Goal: Browse casually: Explore the website without a specific task or goal

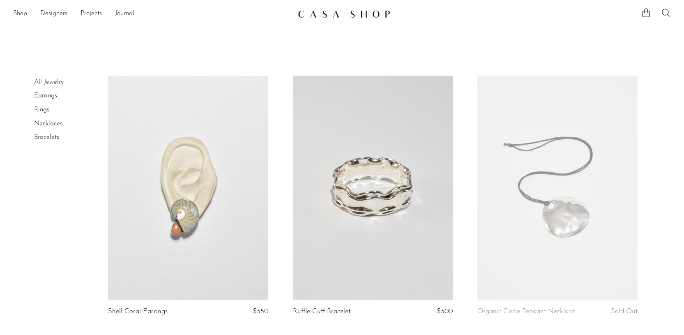
click at [43, 110] on link "Rings" at bounding box center [41, 109] width 15 height 7
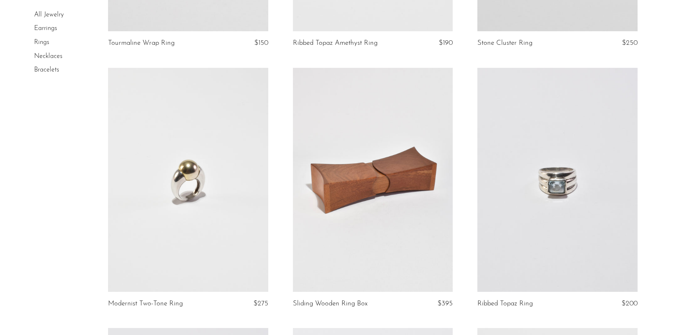
scroll to position [1830, 0]
click at [564, 215] on link at bounding box center [557, 179] width 160 height 224
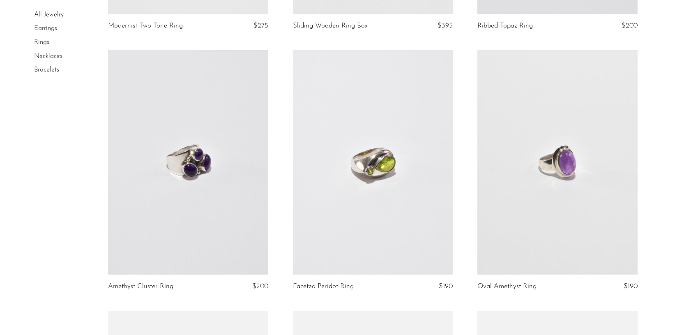
scroll to position [2108, 0]
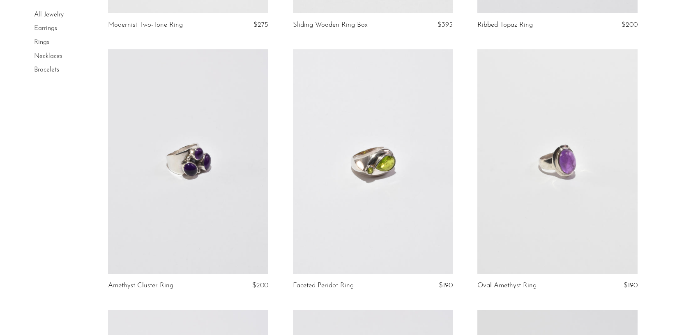
click at [184, 179] on link at bounding box center [188, 161] width 160 height 224
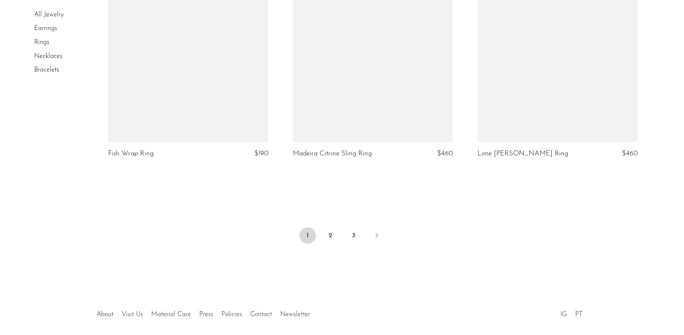
scroll to position [3056, 0]
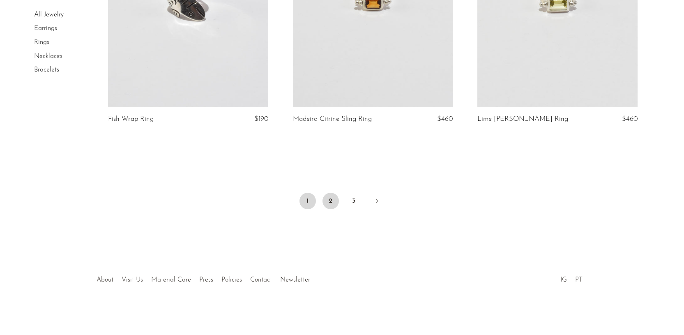
click at [324, 198] on link "2" at bounding box center [330, 201] width 16 height 16
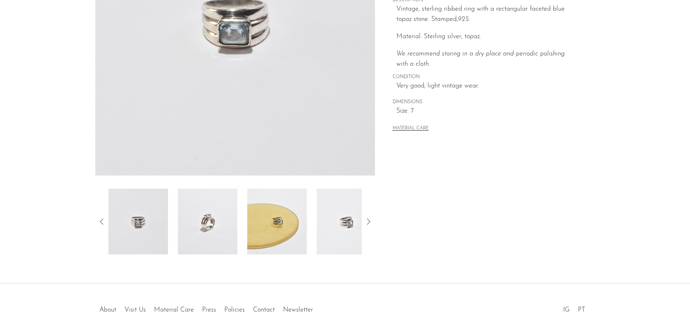
scroll to position [182, 0]
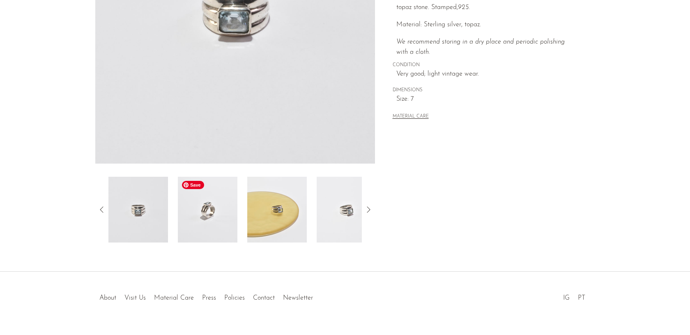
click at [210, 222] on img at bounding box center [208, 210] width 60 height 66
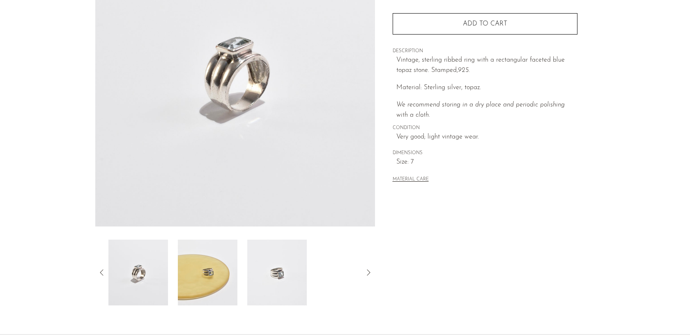
scroll to position [165, 0]
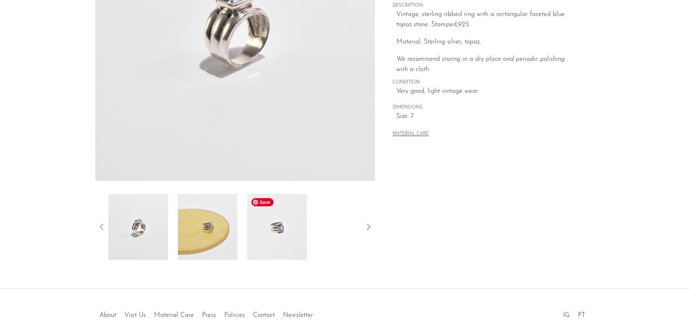
click at [278, 233] on img at bounding box center [277, 227] width 60 height 66
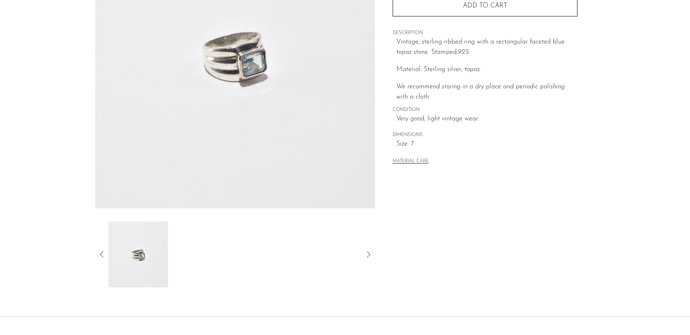
scroll to position [136, 0]
click at [102, 255] on icon at bounding box center [102, 256] width 10 height 10
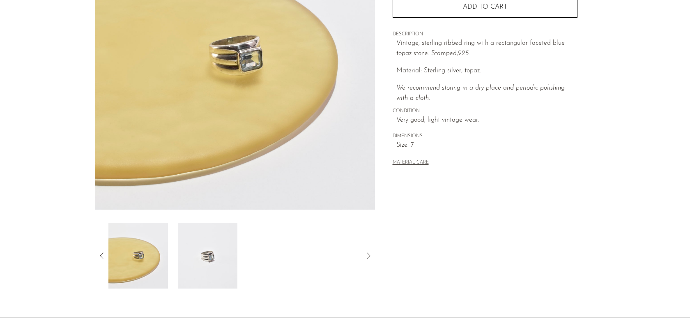
click at [100, 258] on icon at bounding box center [102, 256] width 10 height 10
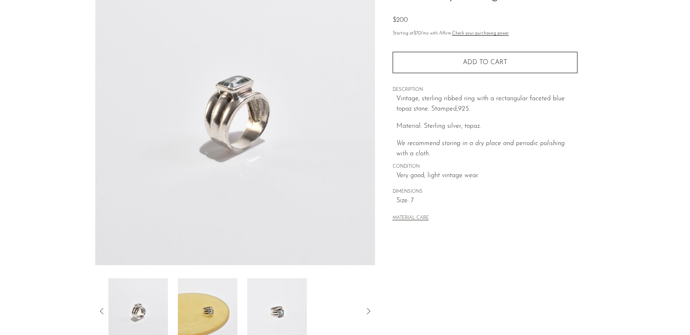
scroll to position [178, 0]
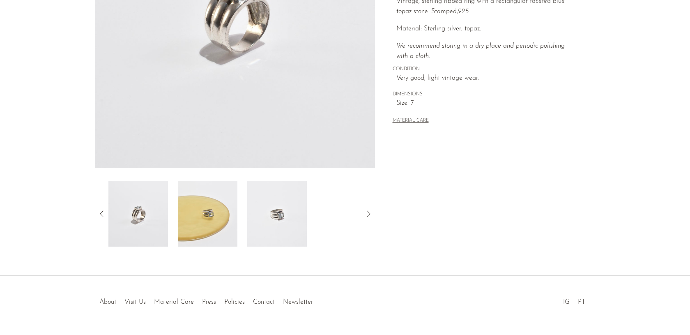
click at [104, 215] on icon at bounding box center [102, 214] width 10 height 10
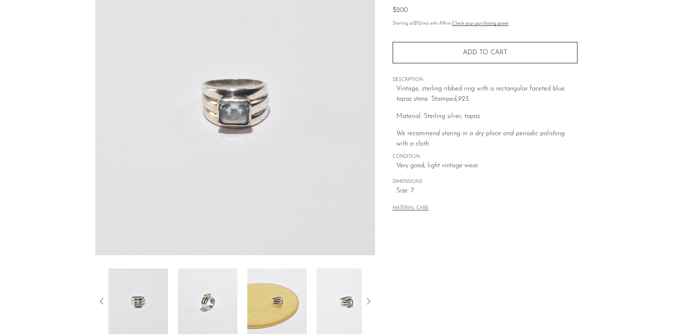
scroll to position [0, 0]
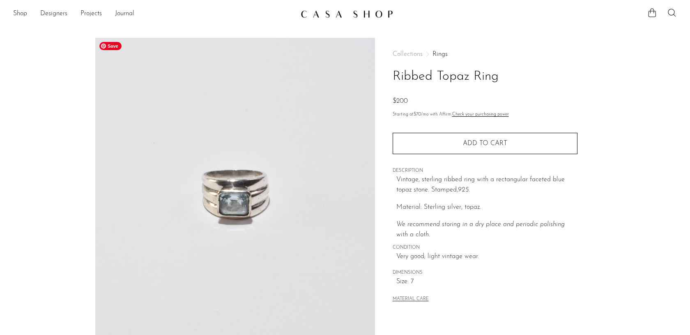
click at [113, 46] on span "Save" at bounding box center [110, 46] width 22 height 8
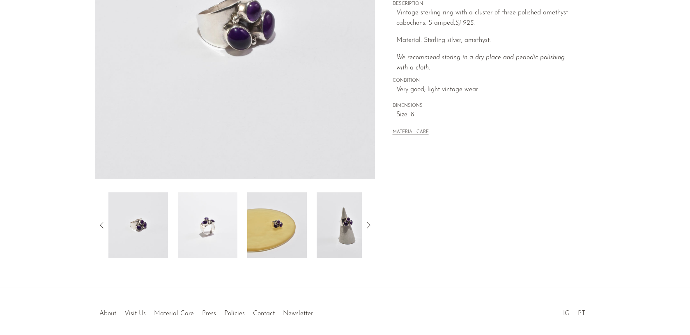
scroll to position [200, 0]
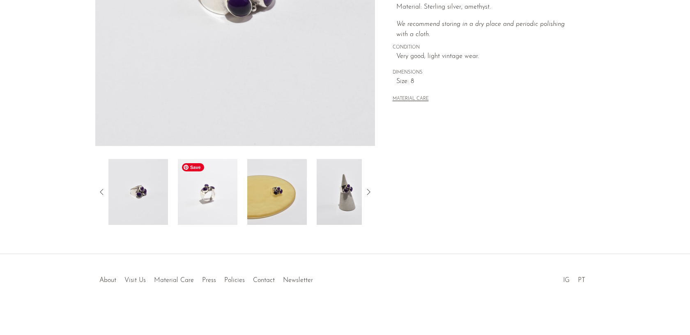
click at [223, 186] on img at bounding box center [208, 192] width 60 height 66
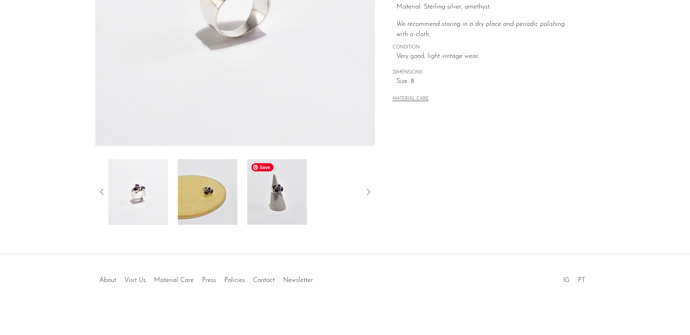
click at [264, 182] on img at bounding box center [277, 192] width 60 height 66
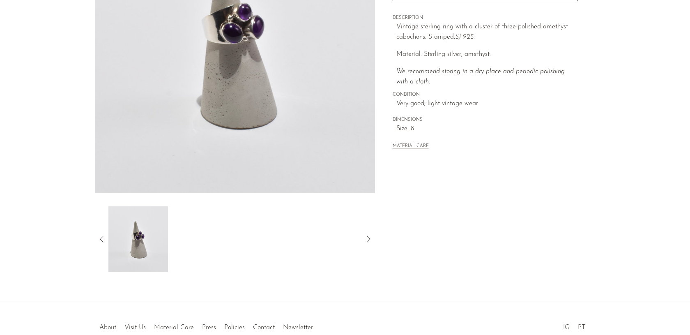
scroll to position [170, 0]
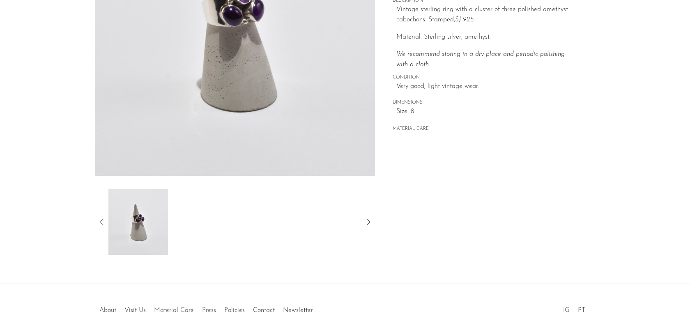
click at [96, 225] on div at bounding box center [235, 222] width 280 height 66
click at [101, 225] on icon at bounding box center [102, 222] width 10 height 10
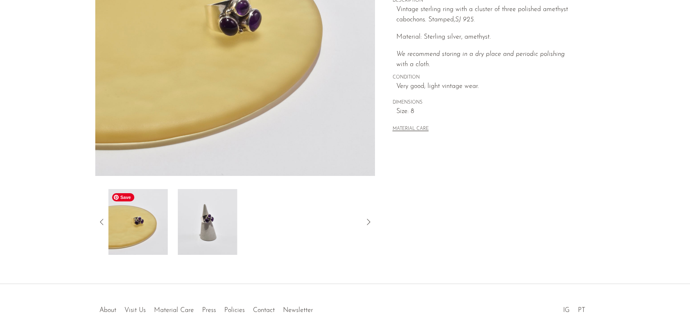
click at [152, 219] on img at bounding box center [138, 222] width 60 height 66
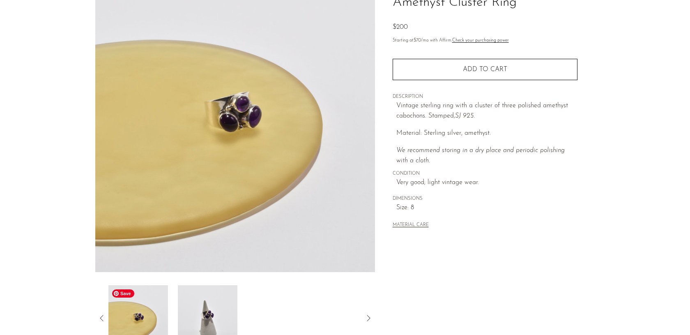
scroll to position [0, 0]
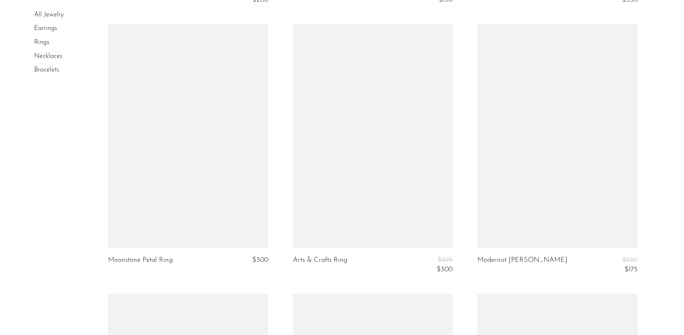
scroll to position [2416, 0]
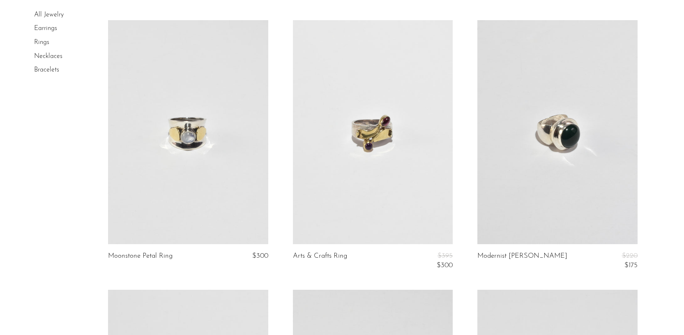
click at [537, 173] on link at bounding box center [557, 132] width 160 height 224
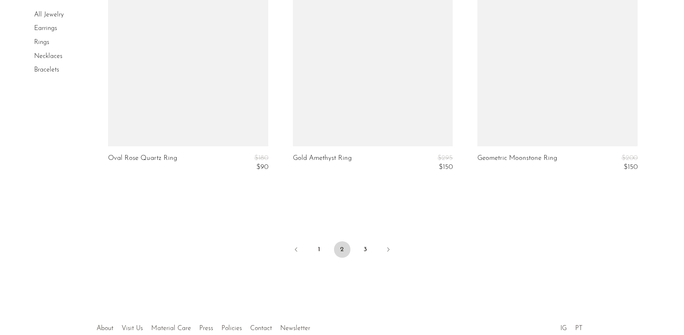
scroll to position [3102, 0]
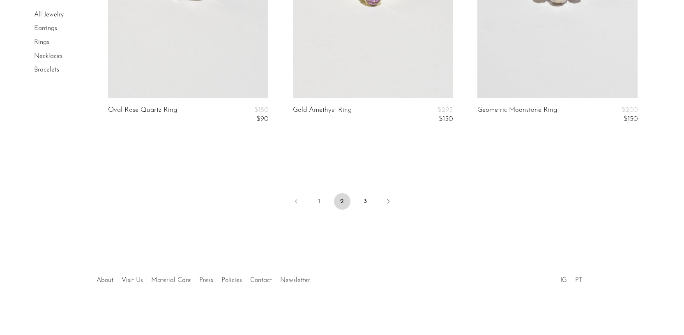
click at [366, 192] on ul "1 2 3" at bounding box center [342, 202] width 526 height 25
click at [366, 195] on link "3" at bounding box center [365, 201] width 16 height 16
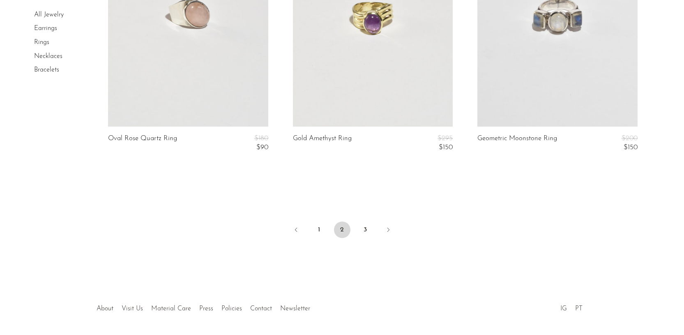
click at [43, 57] on link "Necklaces" at bounding box center [48, 56] width 28 height 7
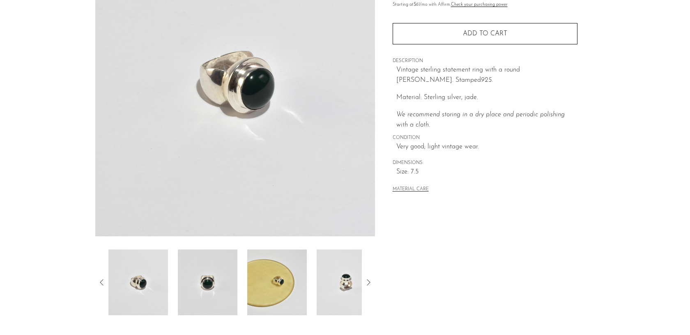
scroll to position [136, 0]
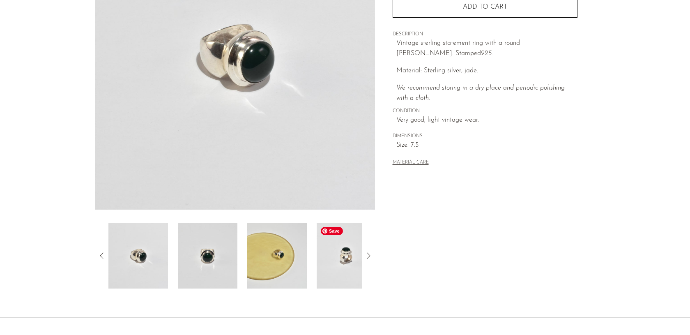
click at [334, 256] on img at bounding box center [347, 256] width 60 height 66
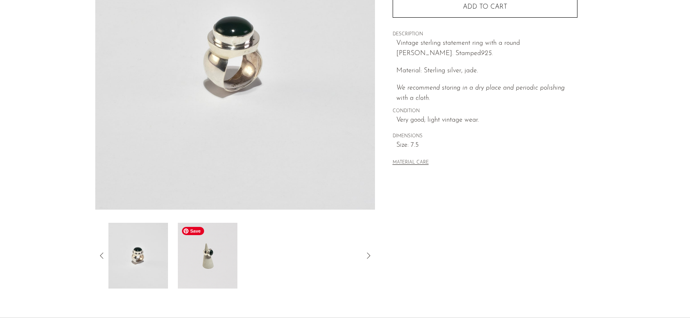
click at [230, 252] on img at bounding box center [208, 256] width 60 height 66
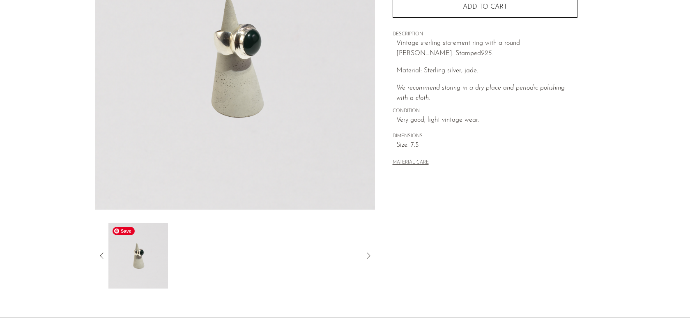
click at [151, 255] on img at bounding box center [138, 256] width 60 height 66
click at [102, 254] on icon at bounding box center [102, 256] width 10 height 10
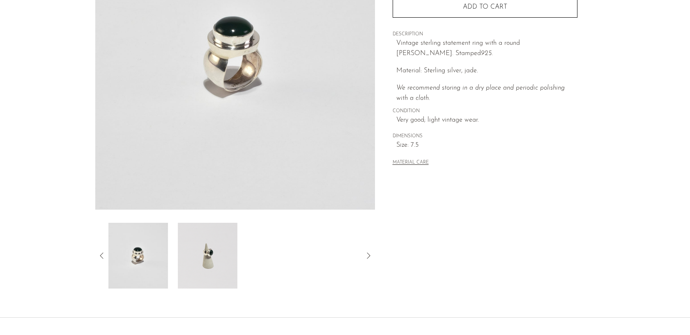
click at [105, 256] on icon at bounding box center [102, 256] width 10 height 10
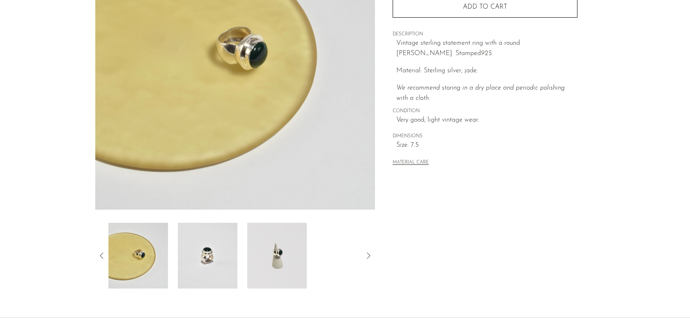
click at [102, 258] on icon at bounding box center [102, 256] width 10 height 10
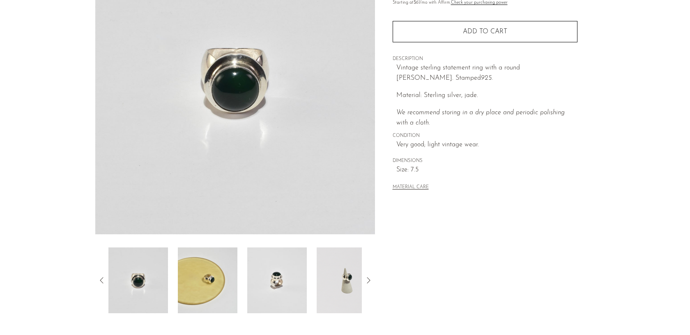
scroll to position [0, 0]
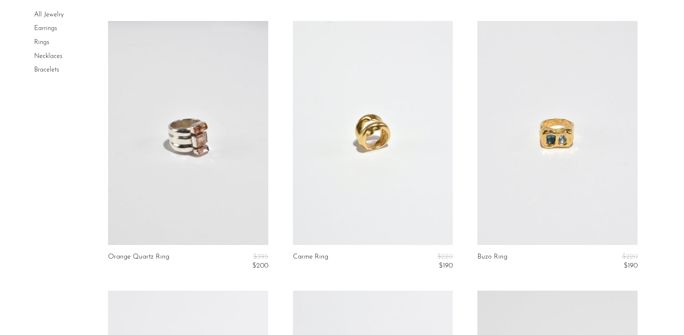
scroll to position [1403, 0]
click at [168, 138] on link at bounding box center [188, 132] width 160 height 224
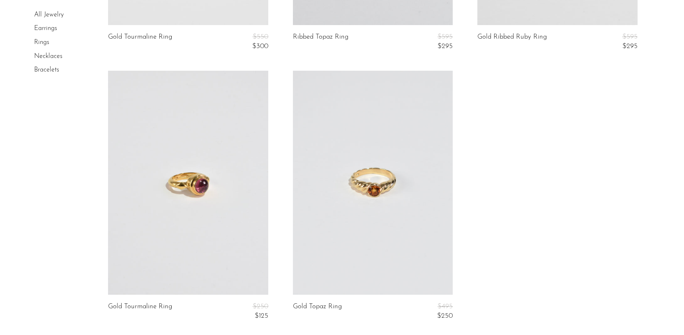
scroll to position [2197, 0]
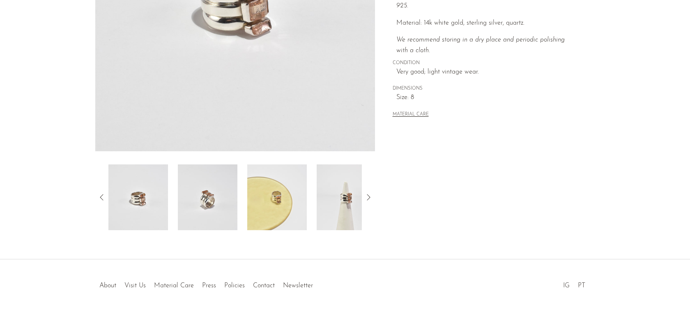
scroll to position [200, 0]
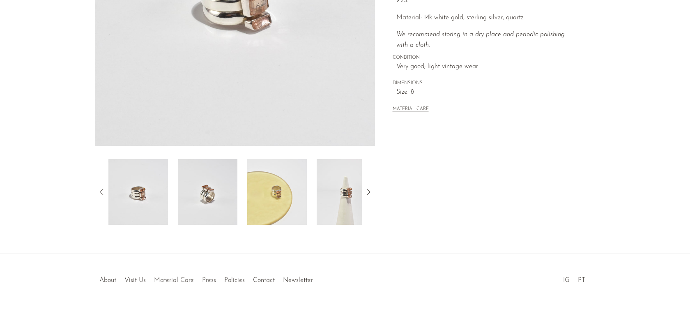
click at [365, 197] on div at bounding box center [235, 192] width 280 height 66
click at [338, 197] on img at bounding box center [347, 192] width 60 height 66
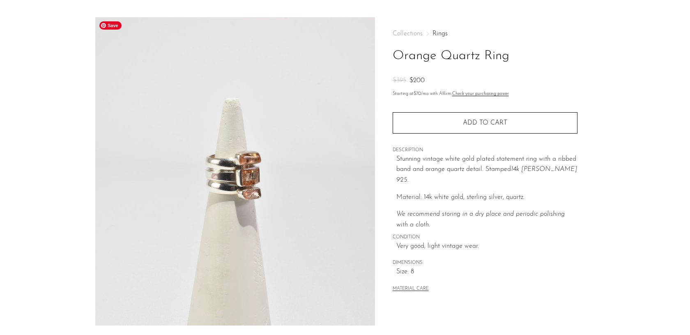
scroll to position [13, 0]
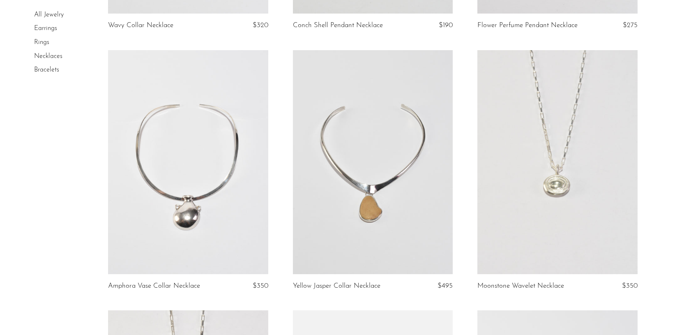
scroll to position [1337, 0]
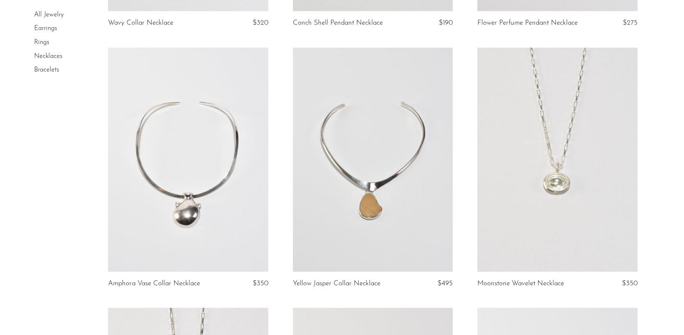
click at [526, 188] on link at bounding box center [557, 160] width 160 height 224
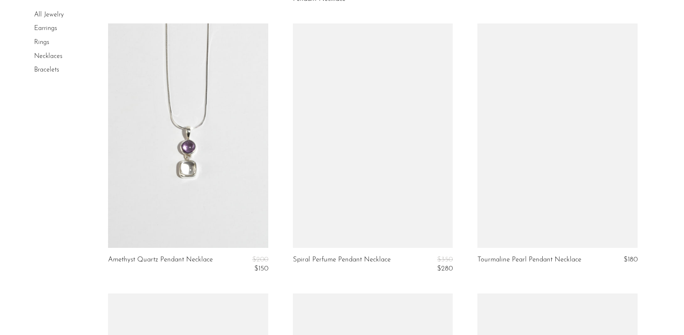
scroll to position [2155, 0]
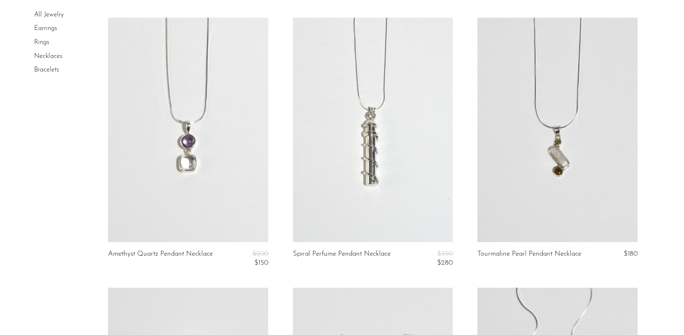
click at [137, 36] on link at bounding box center [188, 130] width 160 height 224
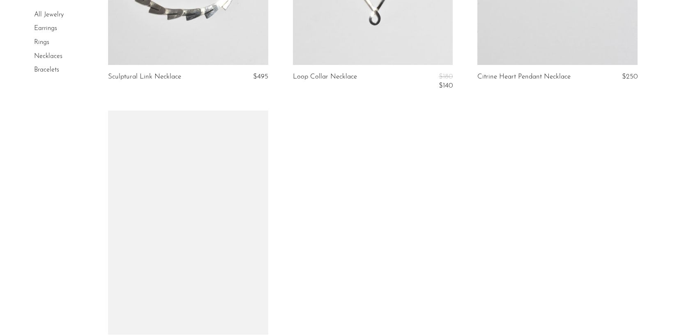
scroll to position [2598, 0]
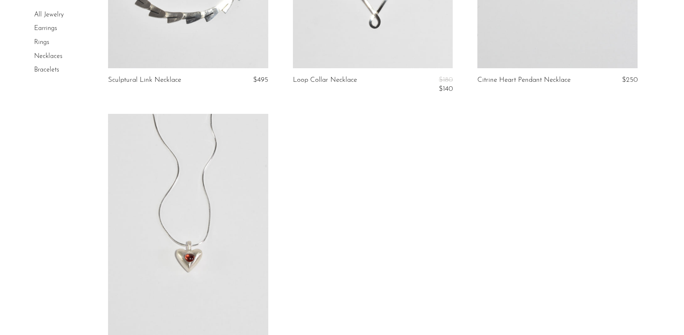
click at [43, 72] on link "Bracelets" at bounding box center [46, 70] width 25 height 7
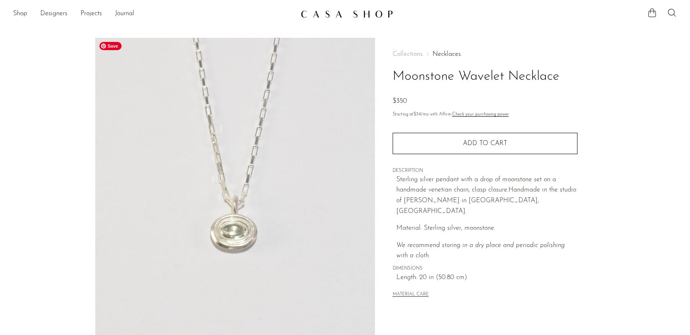
scroll to position [200, 0]
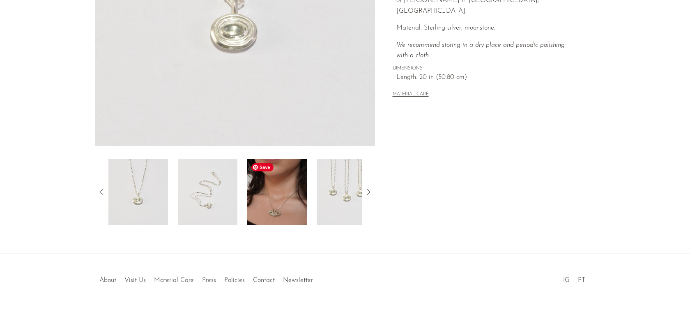
click at [275, 200] on img at bounding box center [277, 192] width 60 height 66
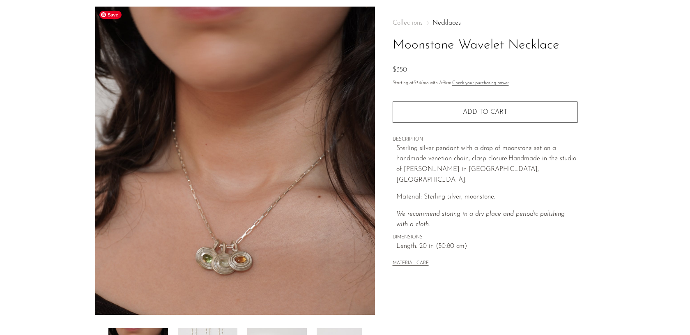
scroll to position [29, 0]
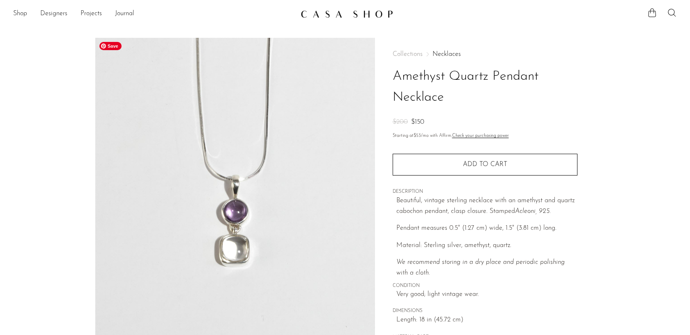
scroll to position [200, 0]
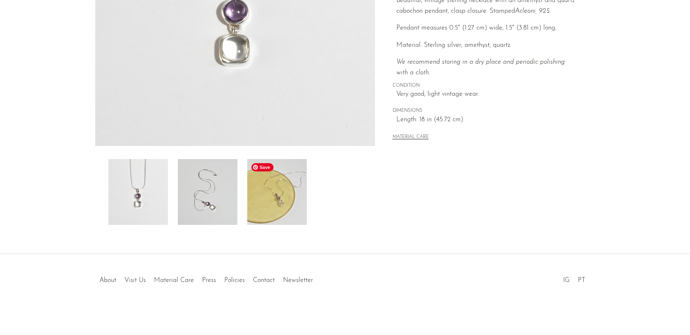
click at [266, 204] on img at bounding box center [277, 192] width 60 height 66
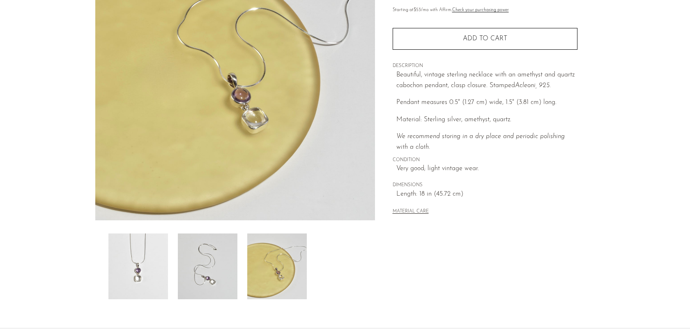
scroll to position [66, 0]
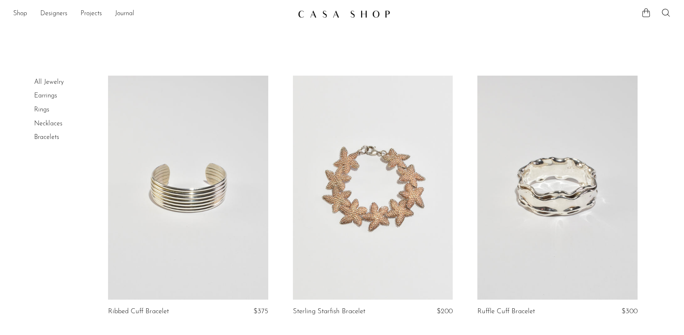
click at [42, 98] on link "Earrings" at bounding box center [45, 95] width 23 height 7
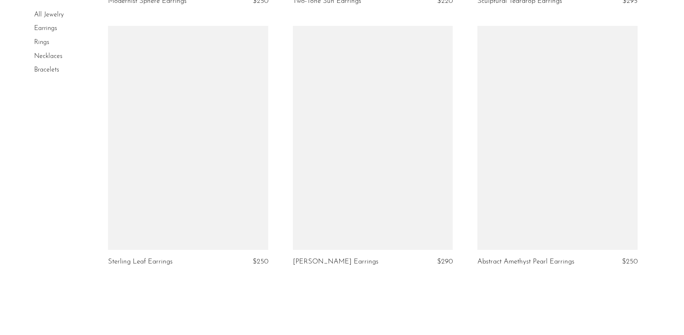
scroll to position [3056, 0]
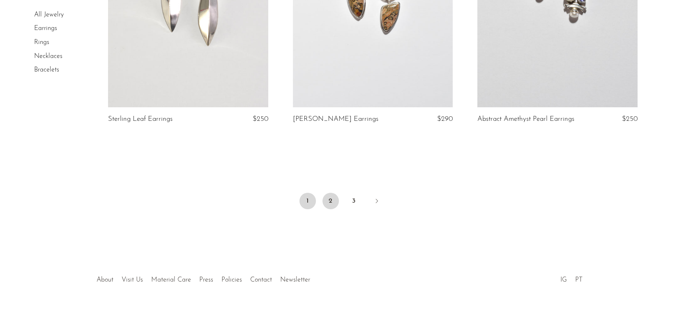
click at [329, 199] on link "2" at bounding box center [330, 201] width 16 height 16
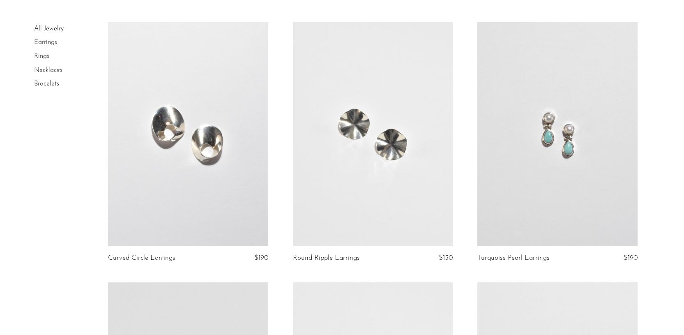
scroll to position [54, 0]
click at [543, 147] on link at bounding box center [557, 133] width 160 height 224
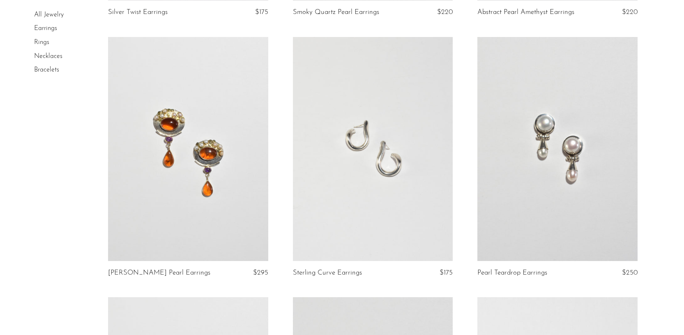
scroll to position [1083, 0]
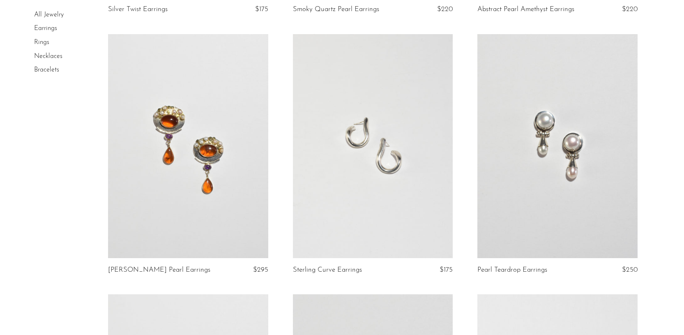
click at [385, 142] on link at bounding box center [373, 146] width 160 height 224
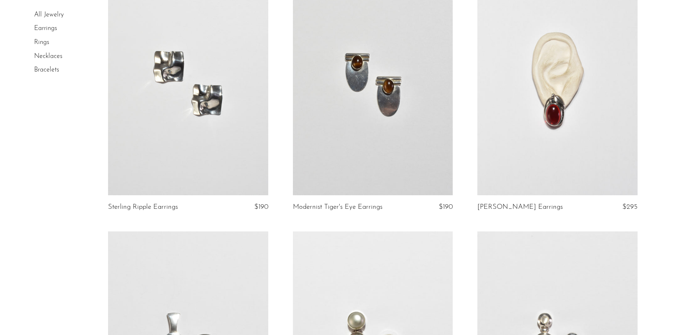
scroll to position [1417, 0]
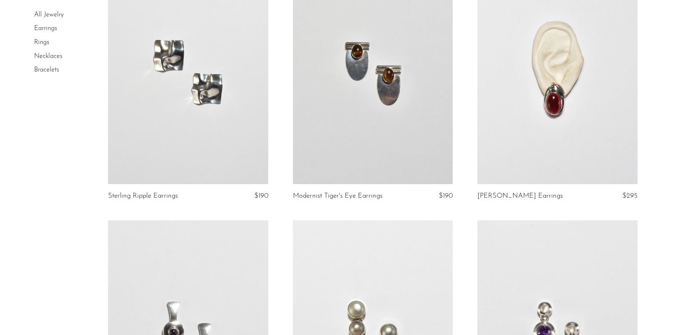
click at [154, 97] on link at bounding box center [188, 72] width 160 height 224
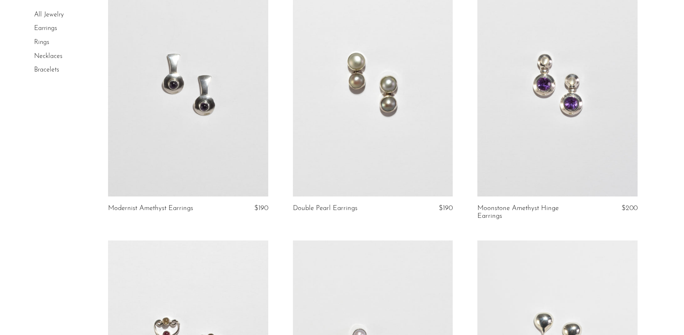
scroll to position [1647, 0]
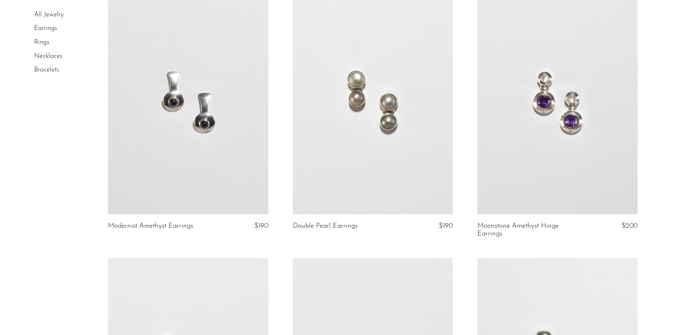
click at [550, 118] on link at bounding box center [557, 102] width 160 height 224
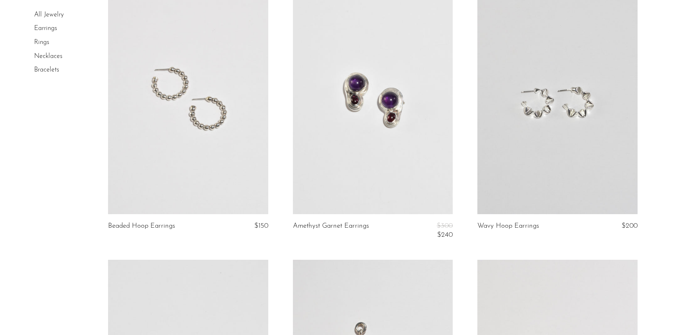
scroll to position [2706, 0]
click at [365, 129] on link at bounding box center [373, 101] width 160 height 224
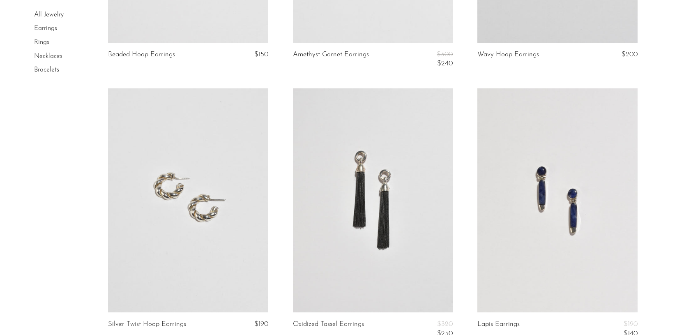
scroll to position [3031, 0]
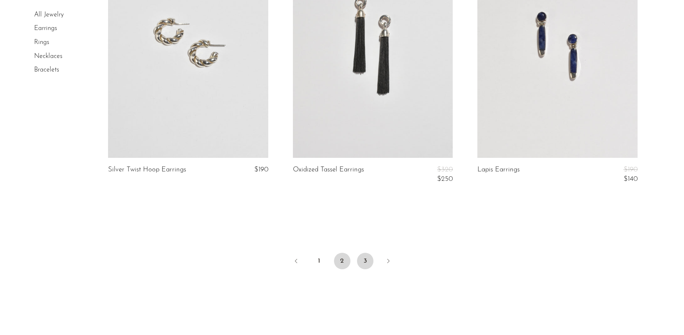
click at [366, 260] on link "3" at bounding box center [365, 261] width 16 height 16
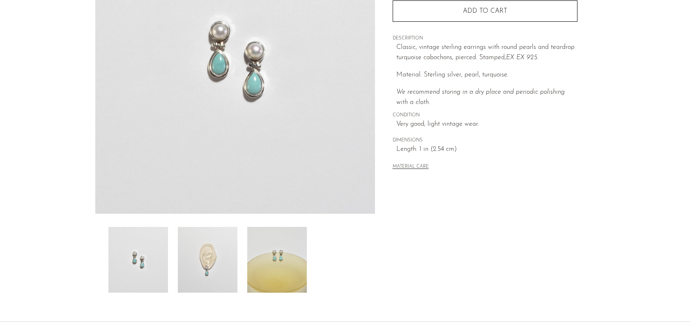
scroll to position [200, 0]
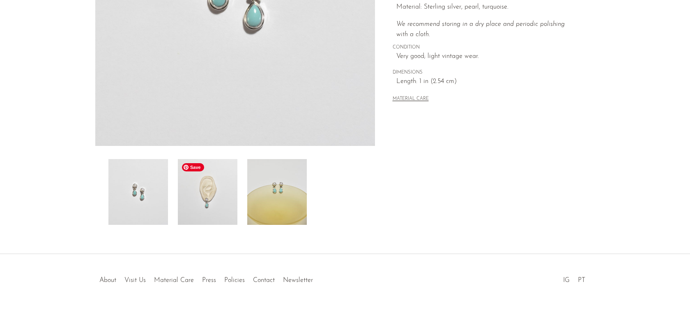
click at [202, 192] on img at bounding box center [208, 192] width 60 height 66
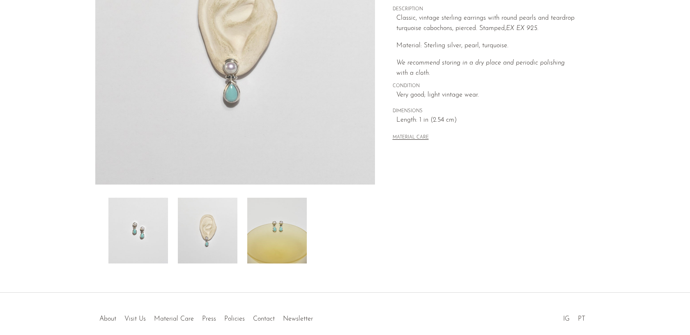
scroll to position [148, 0]
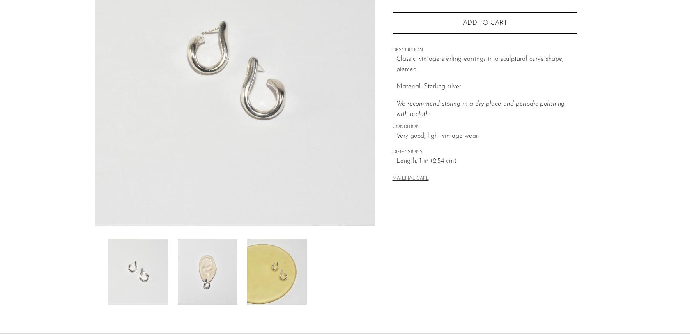
scroll to position [200, 0]
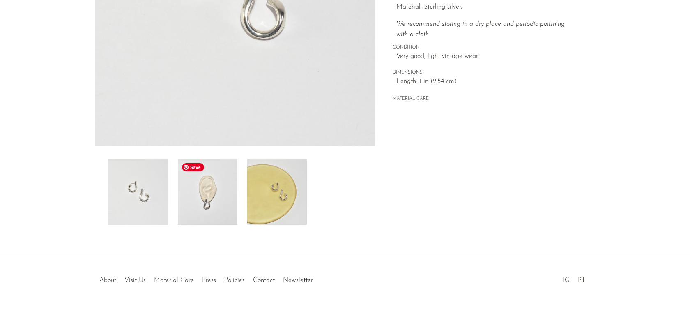
click at [204, 205] on img at bounding box center [208, 192] width 60 height 66
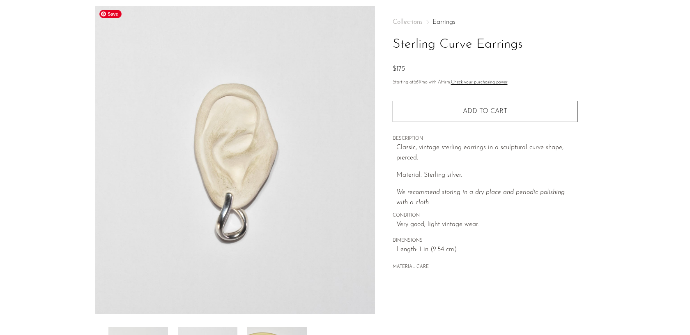
scroll to position [26, 0]
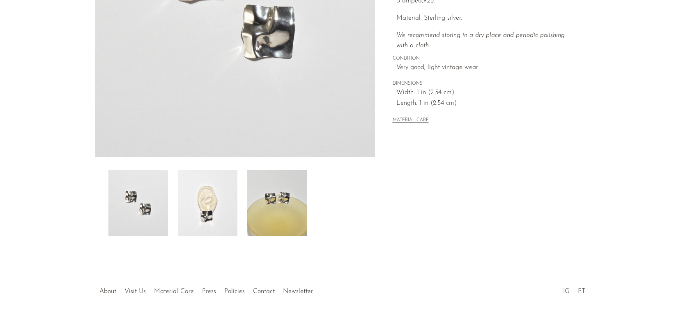
scroll to position [200, 0]
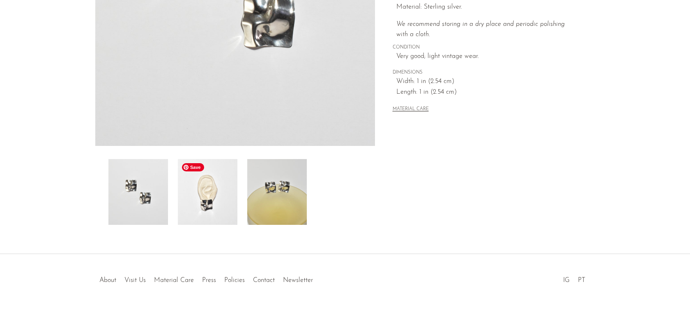
click at [212, 204] on img at bounding box center [208, 192] width 60 height 66
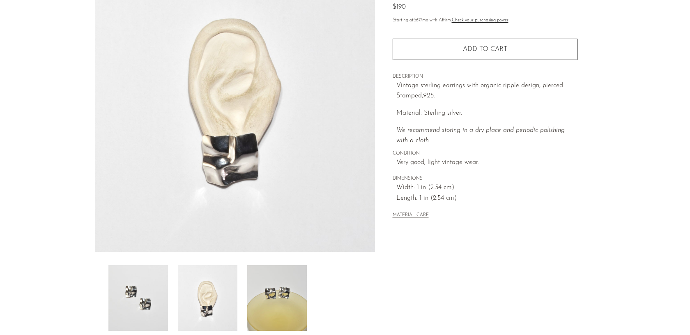
scroll to position [91, 0]
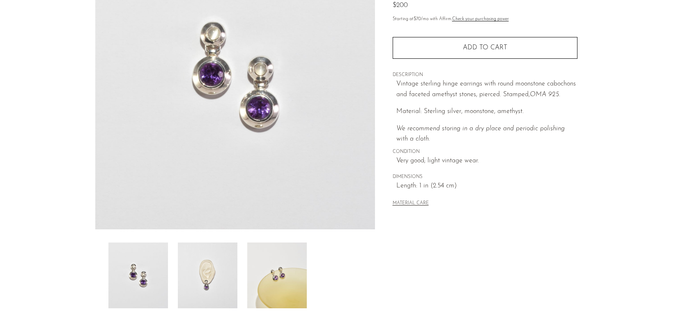
scroll to position [200, 0]
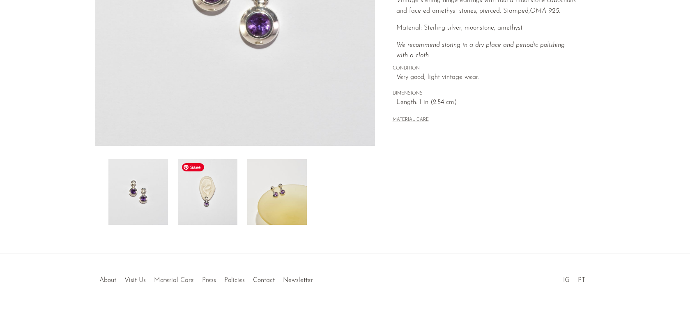
click at [226, 200] on img at bounding box center [208, 192] width 60 height 66
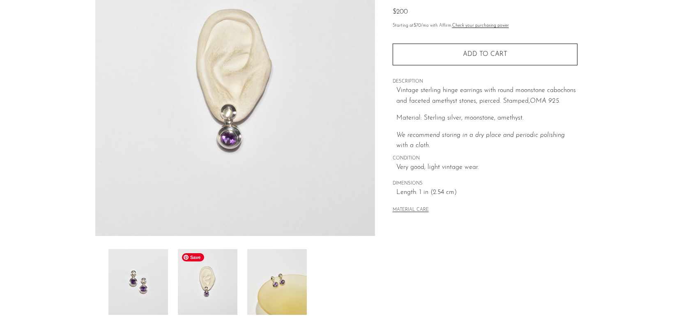
scroll to position [81, 0]
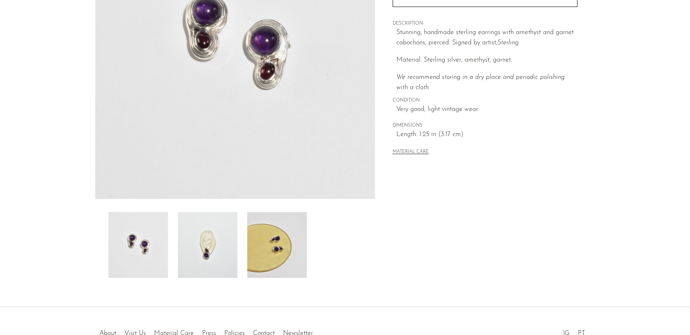
scroll to position [200, 0]
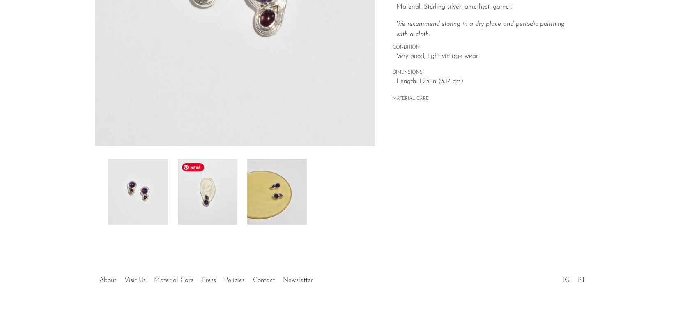
click at [191, 210] on img at bounding box center [208, 192] width 60 height 66
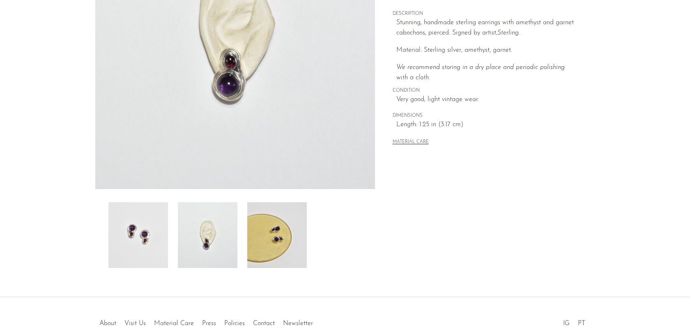
scroll to position [113, 0]
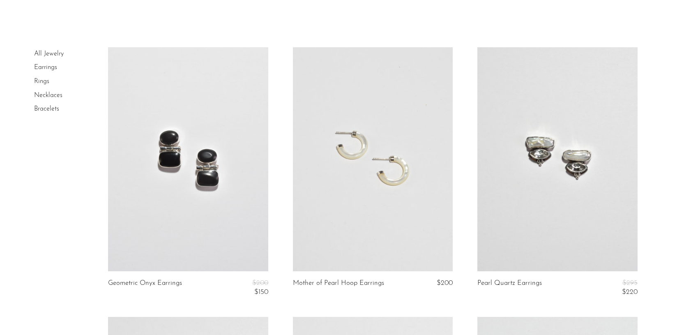
scroll to position [30, 0]
click at [337, 219] on link at bounding box center [373, 158] width 160 height 224
click at [383, 239] on link at bounding box center [373, 158] width 160 height 224
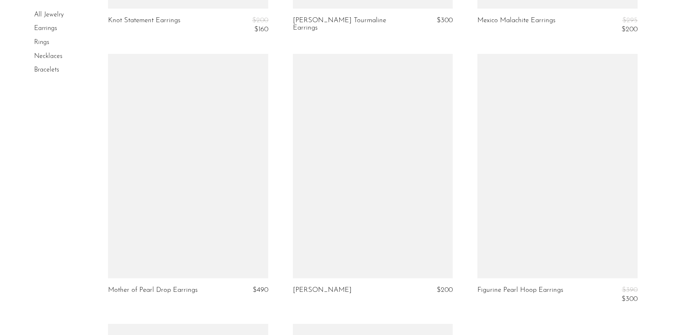
scroll to position [1100, 0]
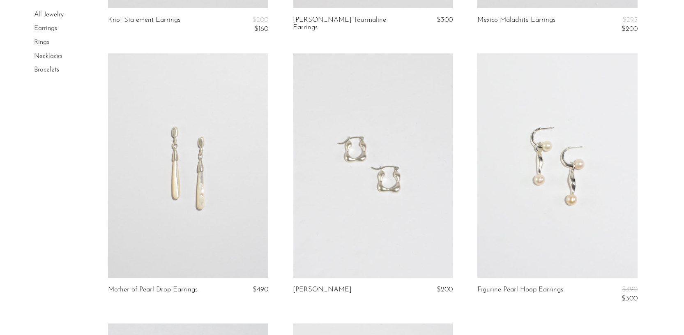
click at [364, 212] on link at bounding box center [373, 165] width 160 height 224
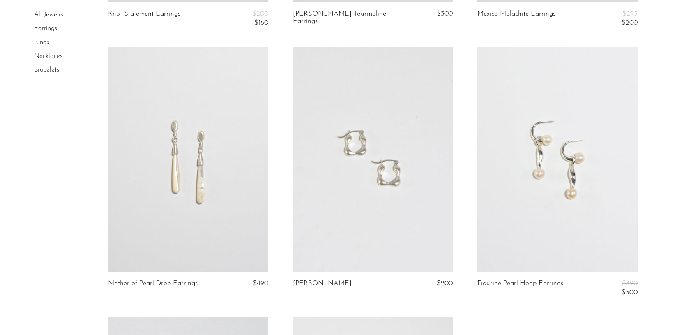
scroll to position [720, 0]
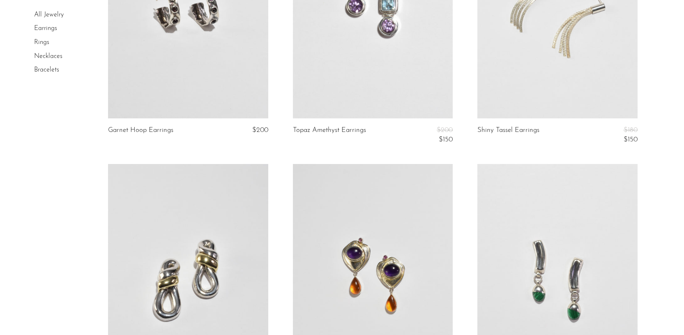
click at [46, 71] on link "Bracelets" at bounding box center [46, 70] width 25 height 7
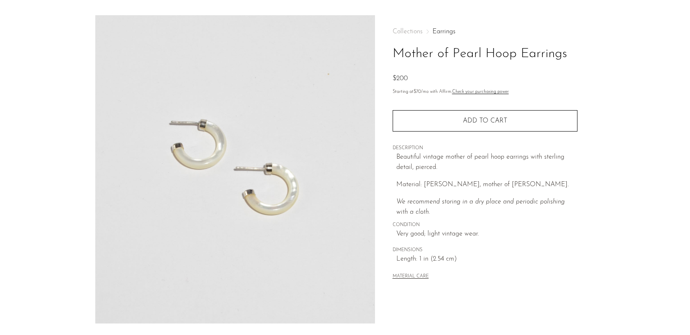
scroll to position [170, 0]
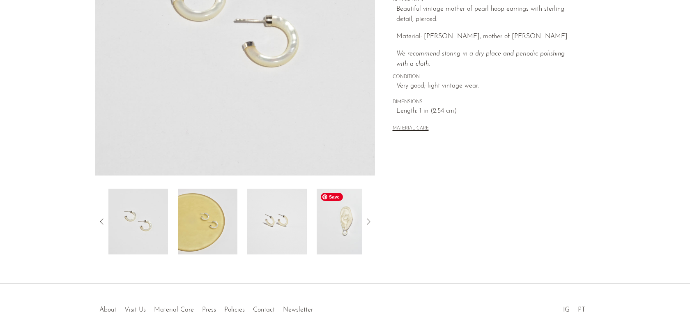
click at [347, 235] on img at bounding box center [347, 222] width 60 height 66
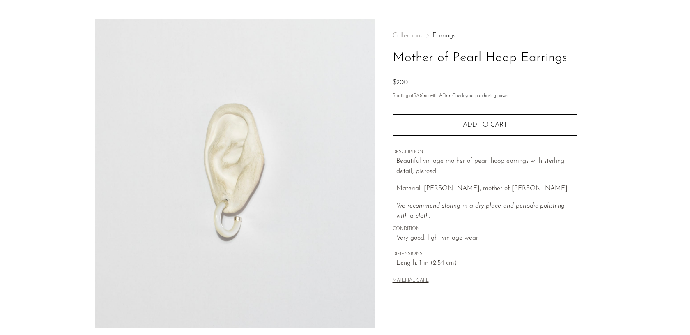
scroll to position [0, 0]
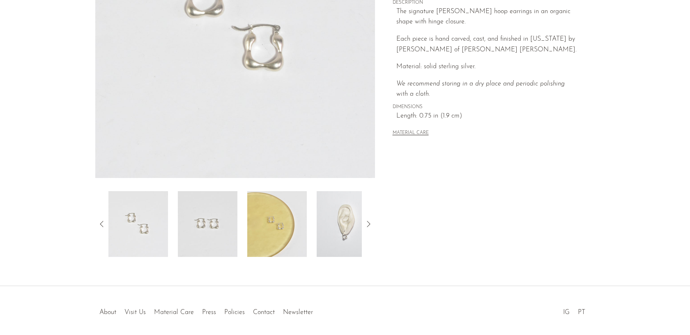
scroll to position [200, 0]
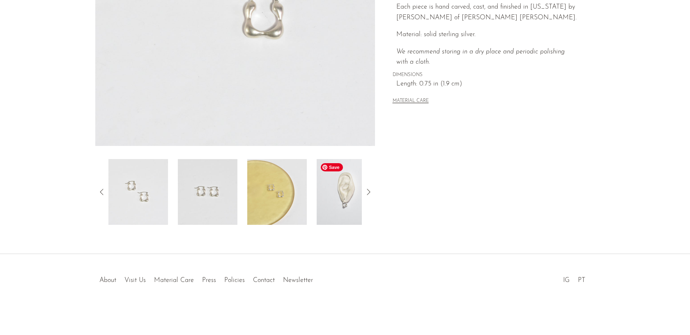
click at [359, 207] on img at bounding box center [347, 192] width 60 height 66
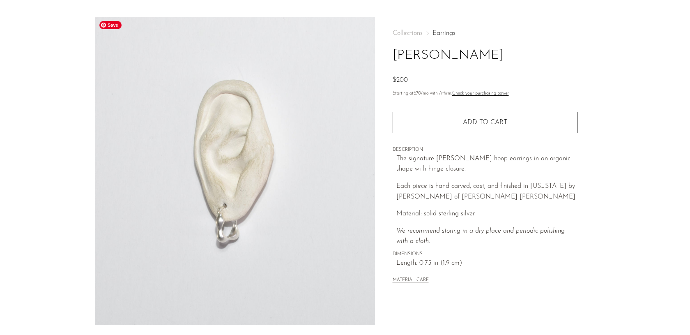
scroll to position [0, 0]
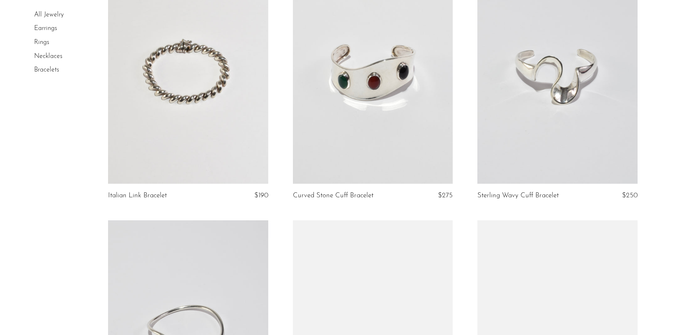
scroll to position [637, 0]
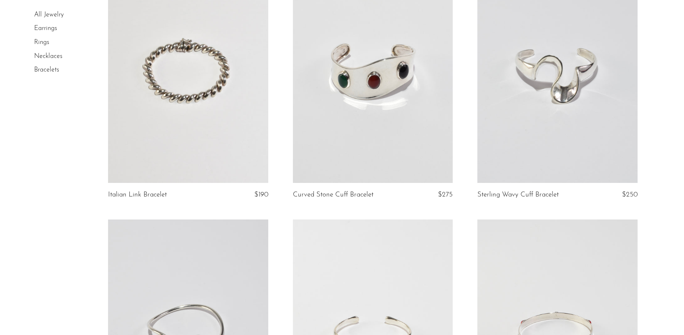
click at [127, 110] on link at bounding box center [188, 71] width 160 height 224
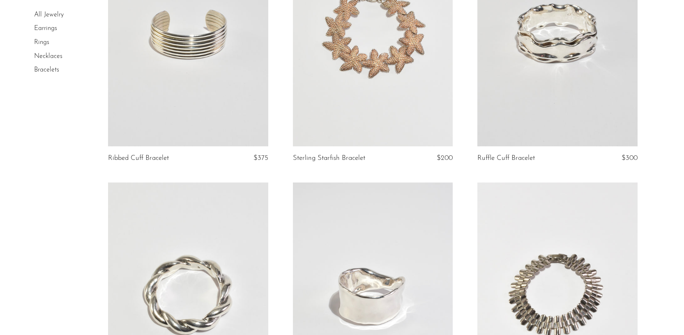
scroll to position [0, 0]
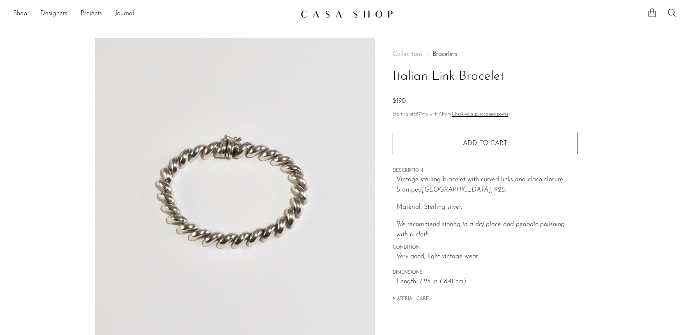
scroll to position [200, 0]
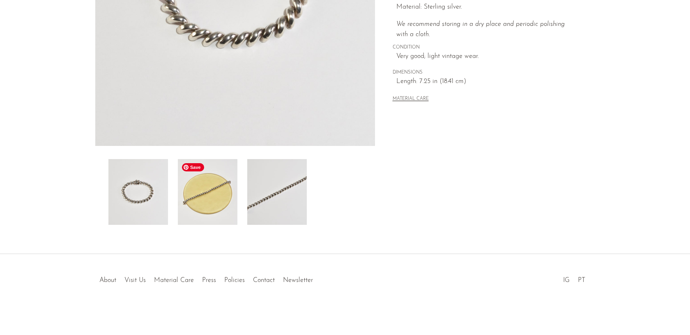
click at [207, 184] on img at bounding box center [208, 192] width 60 height 66
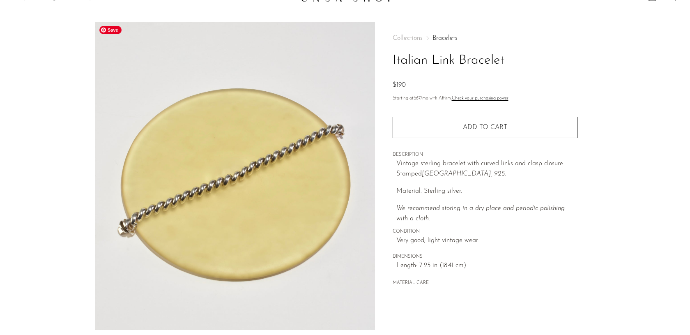
scroll to position [4, 0]
